Goal: Information Seeking & Learning: Learn about a topic

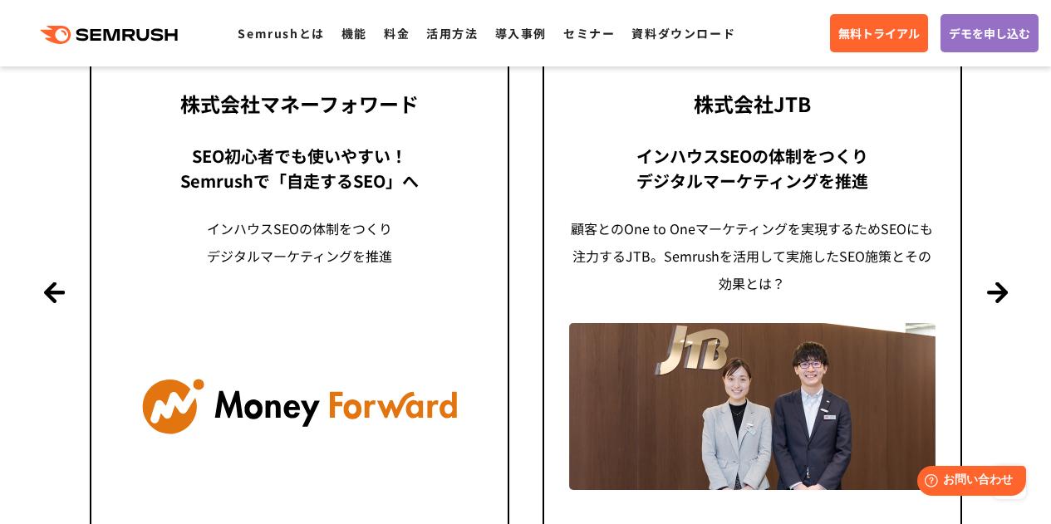
scroll to position [4063, 0]
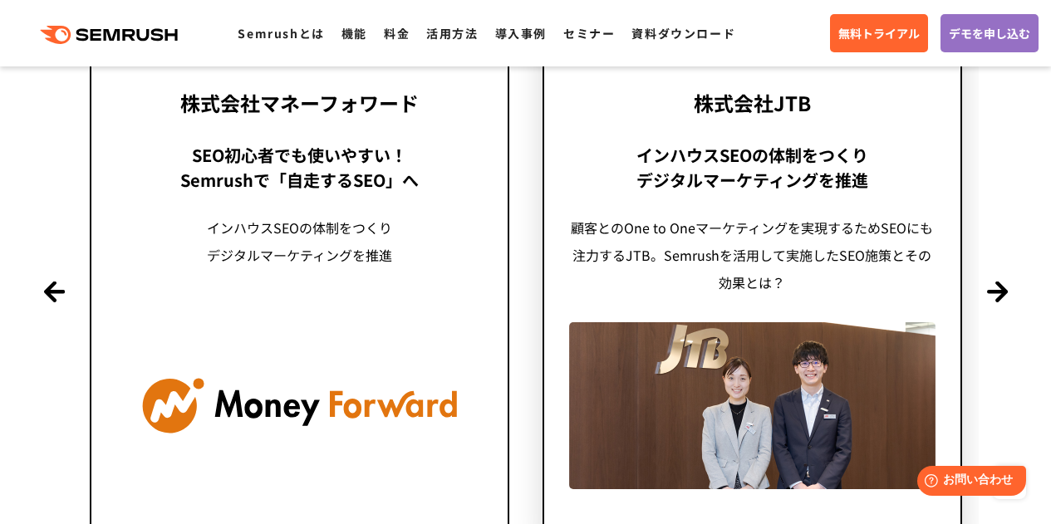
click at [660, 279] on div "顧客とのOne to Oneマーケティングを実現するためSEOにも注力するJTB。Semrushを活用して実施したSEO施策とその効果とは？" at bounding box center [752, 255] width 366 height 82
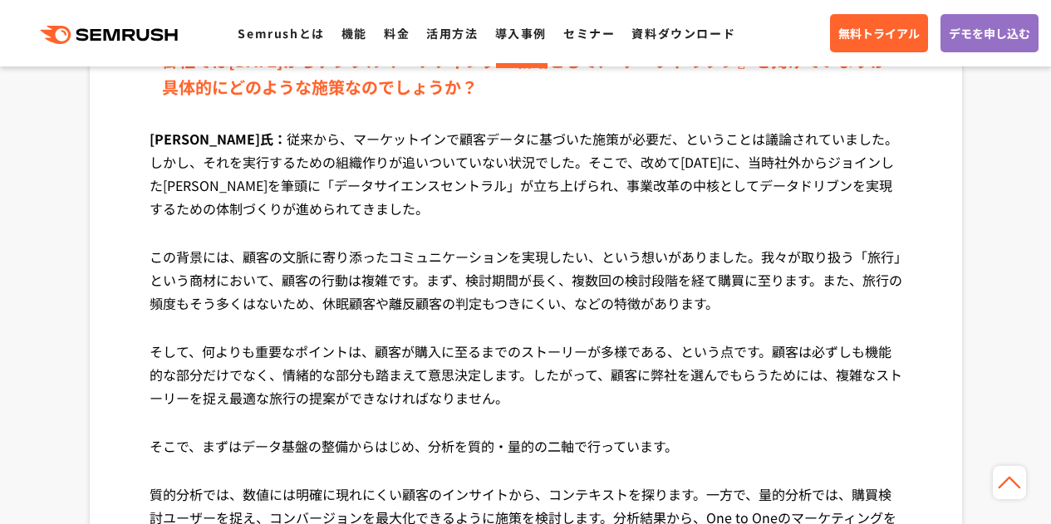
scroll to position [725, 0]
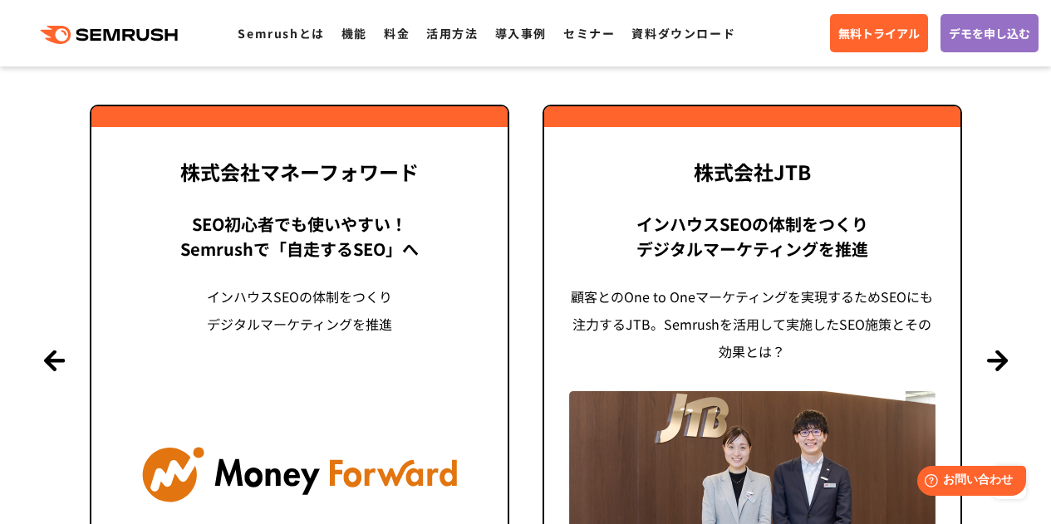
scroll to position [3993, 0]
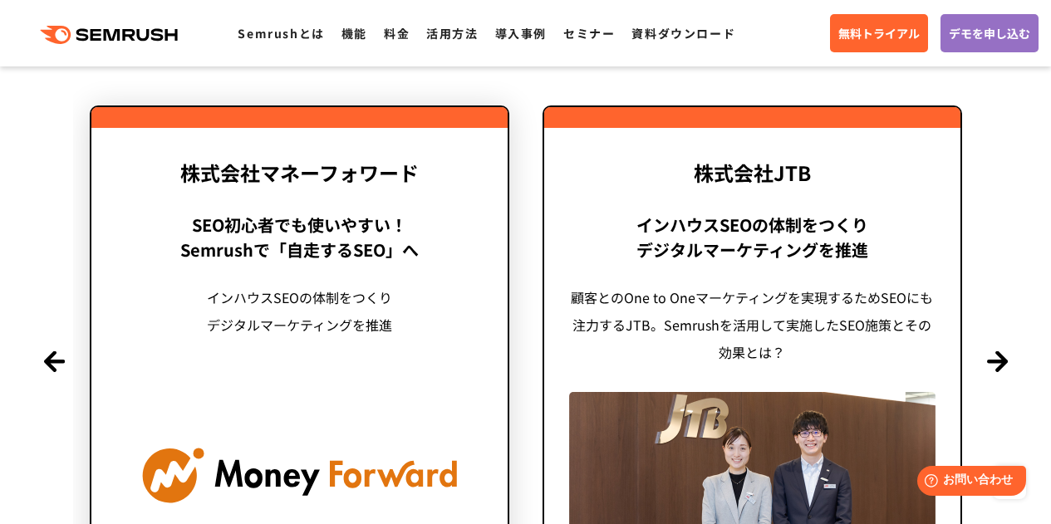
click at [294, 282] on div "SEO初心者でも使いやすい！ Semrushで「自走するSEO」へ インハウスSEOの体制をつくり デジタルマーケティングを推進" at bounding box center [299, 290] width 366 height 154
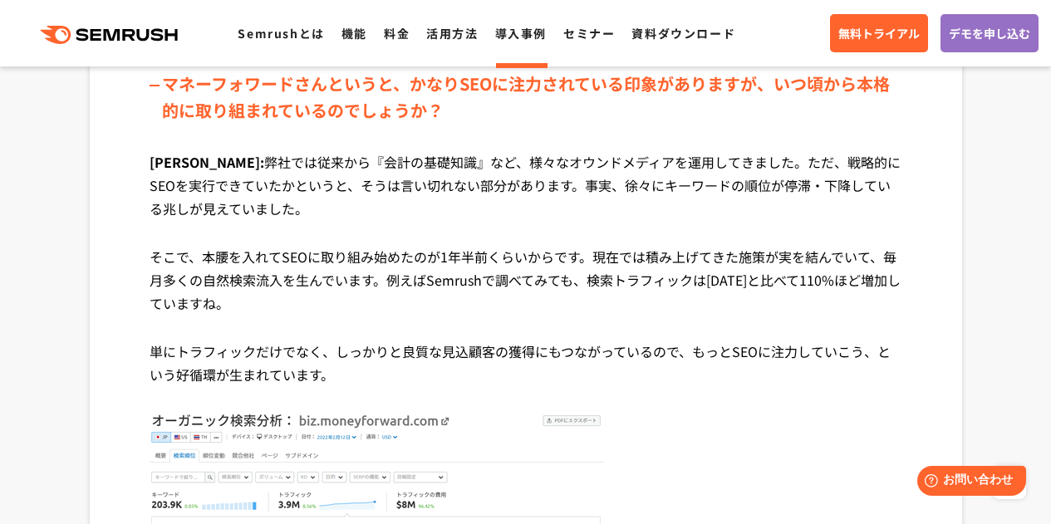
scroll to position [1755, 0]
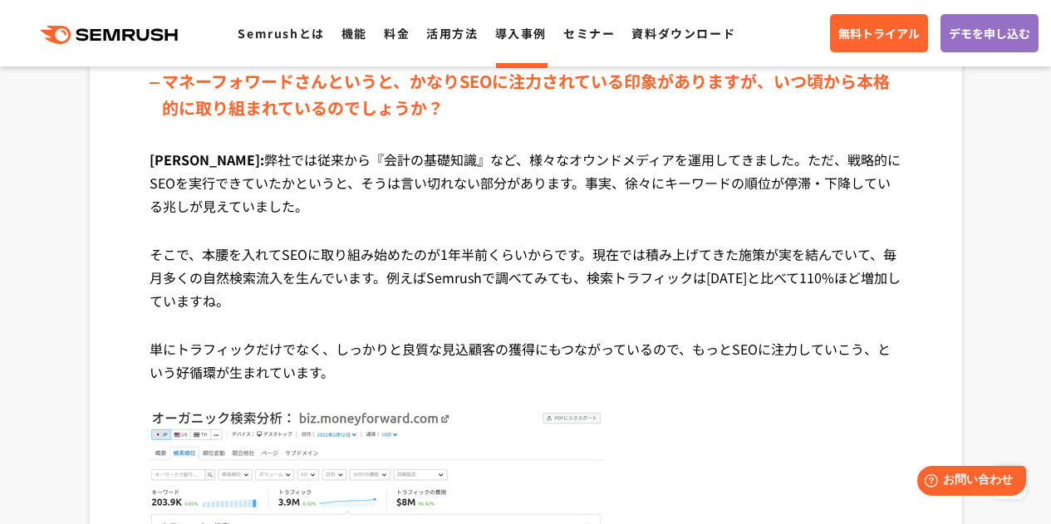
click at [652, 230] on p "清水氏: 弊社では従来から『会計の基礎知識』など、様々なオウンドメディアを運用してきました。ただ、戦略的にSEOを実行できていたかというと、そうは言い切れない…" at bounding box center [526, 195] width 753 height 95
click at [612, 294] on p "そこで、本腰を入れてSEOに取り組み始めたのが1年半前くらいからです。現在では積み上げてきた施策が実を結んでいて、毎月多くの自然検索流入を生んでいます。例えば…" at bounding box center [526, 290] width 753 height 95
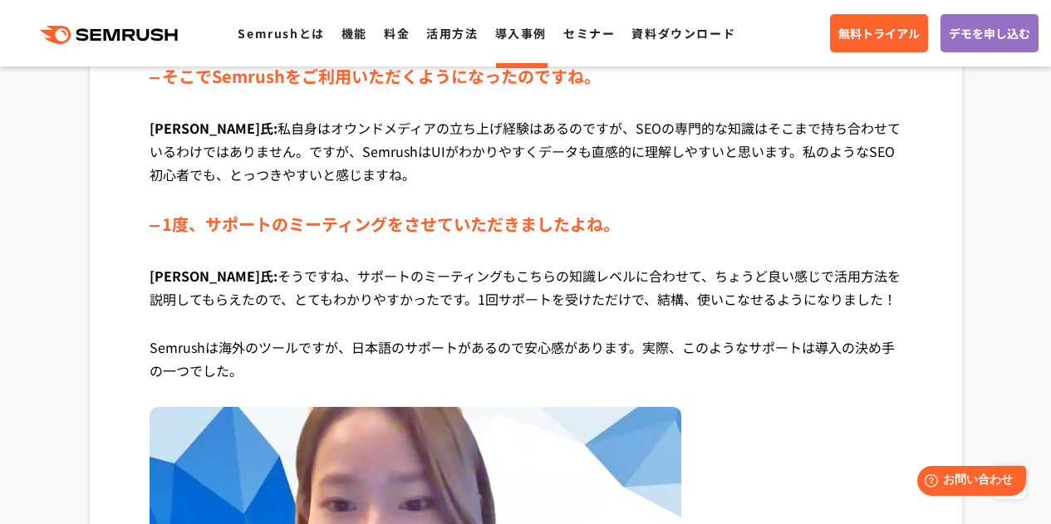
scroll to position [3085, 0]
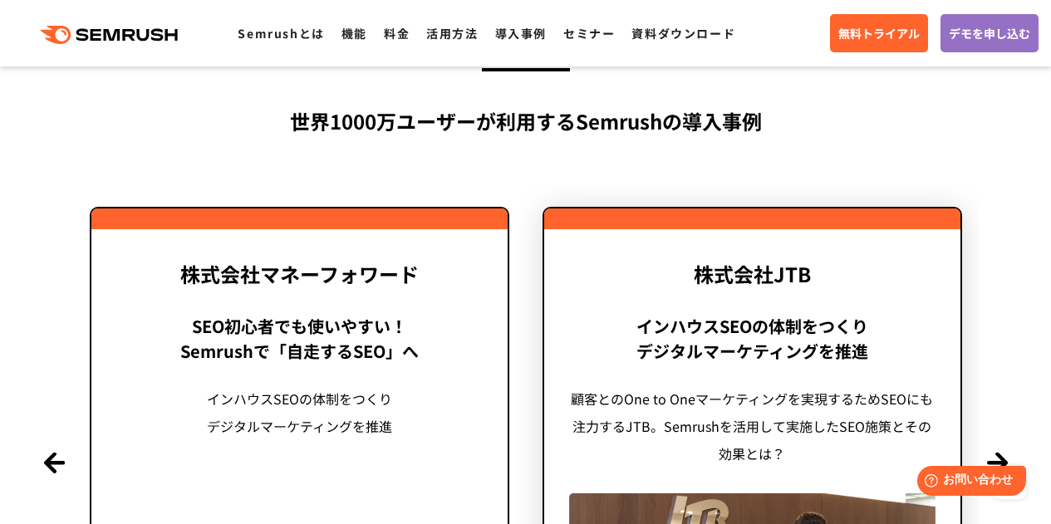
scroll to position [3891, 0]
